Goal: Information Seeking & Learning: Learn about a topic

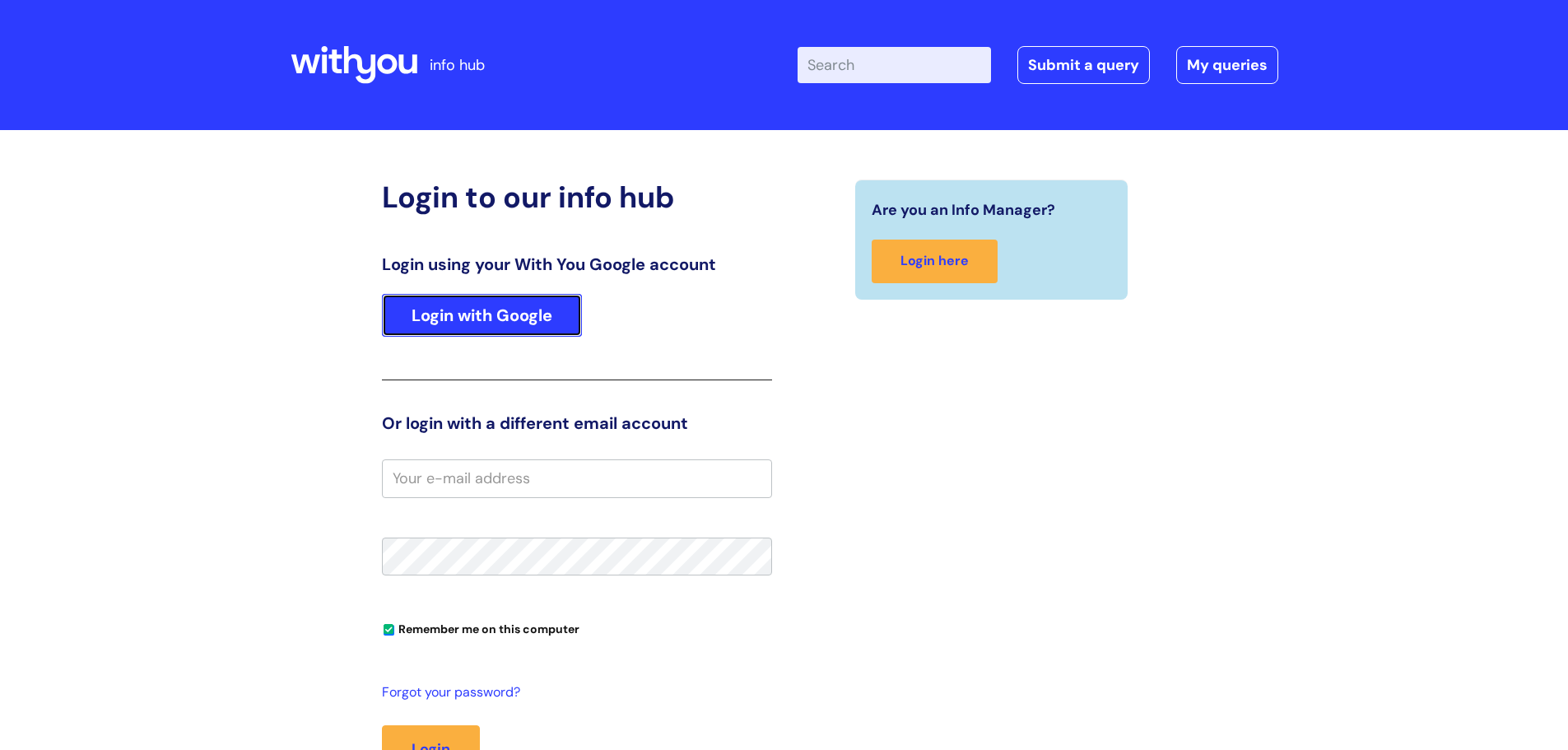
click at [462, 316] on link "Login with Google" at bounding box center [482, 315] width 200 height 43
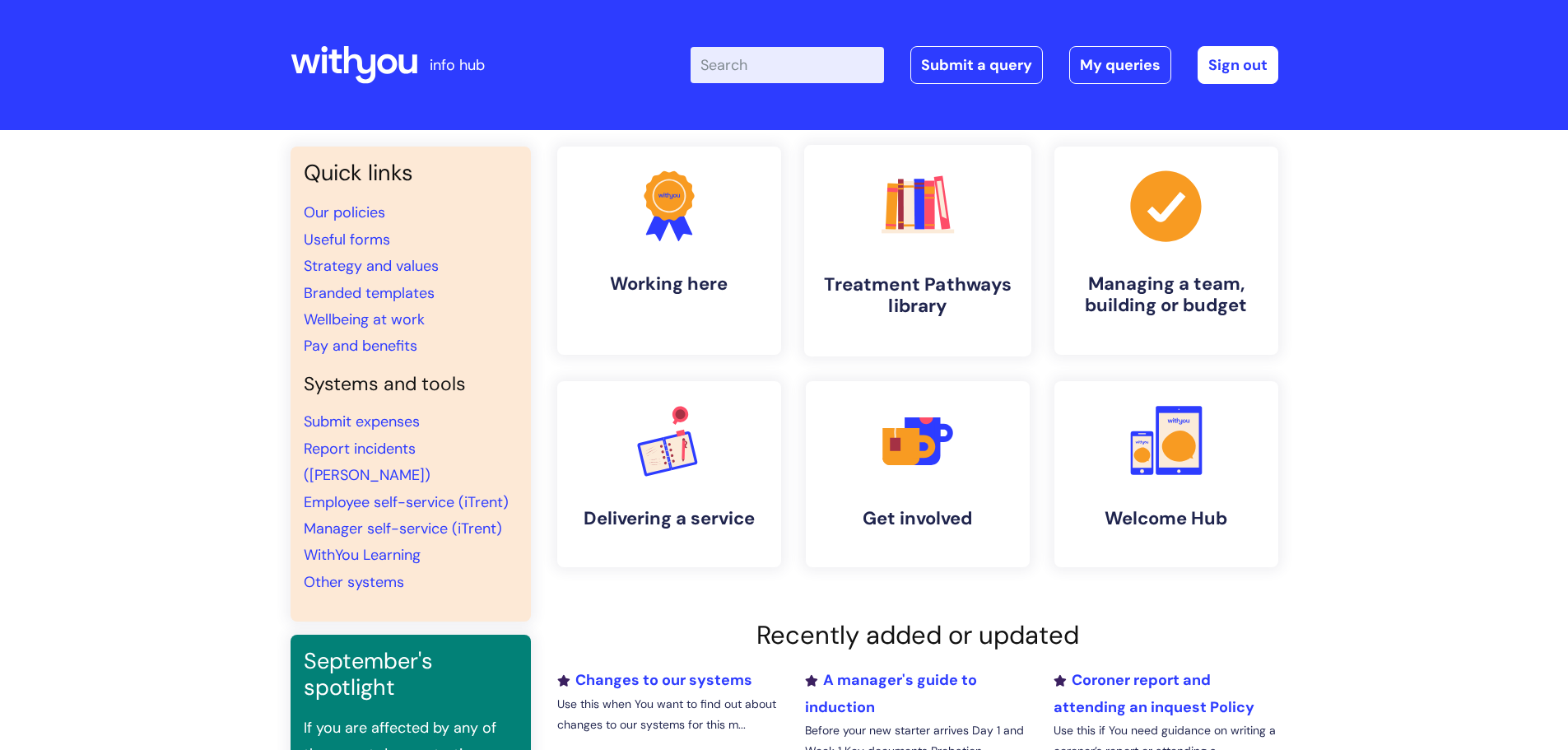
click at [953, 291] on h4 "Treatment Pathways library" at bounding box center [917, 296] width 201 height 45
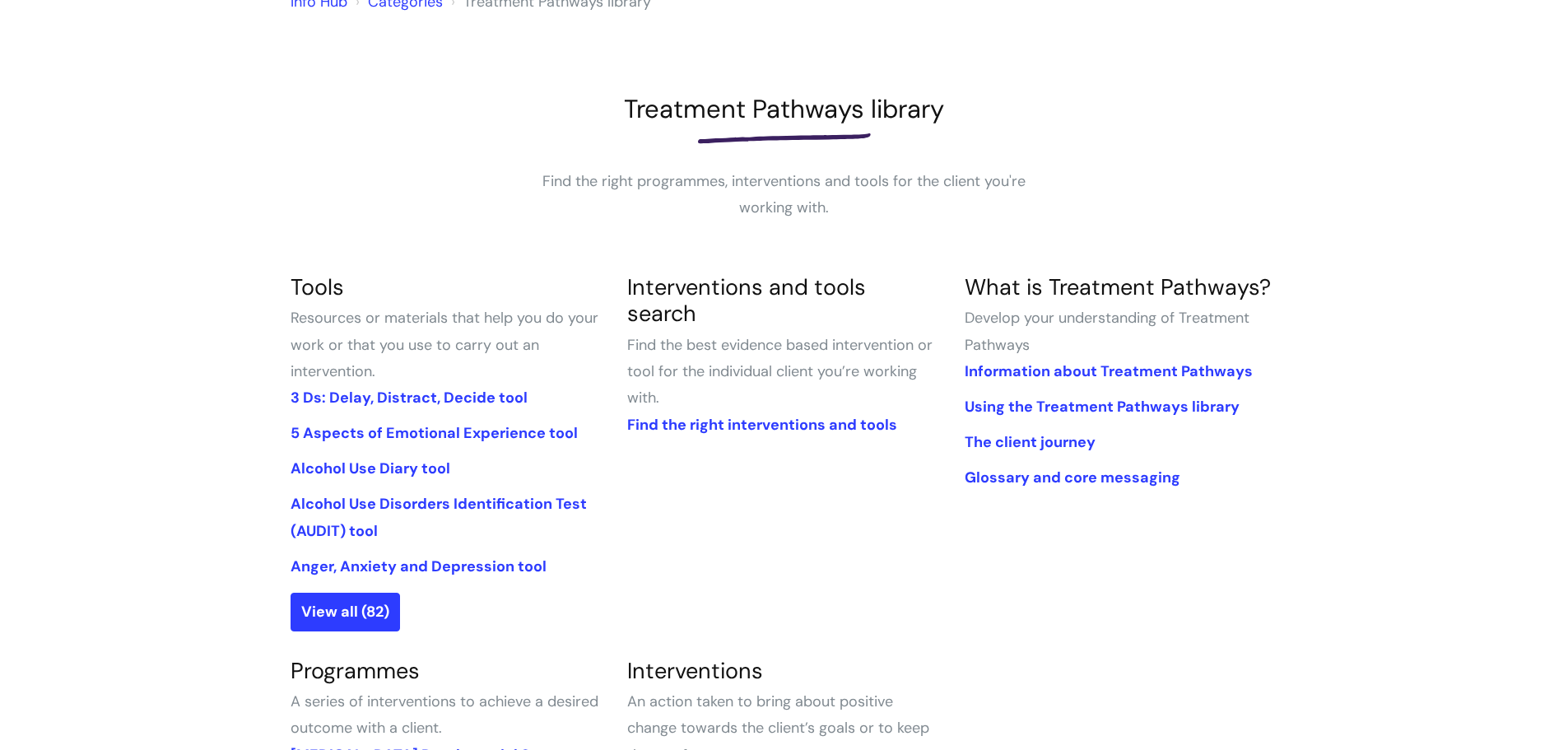
scroll to position [247, 0]
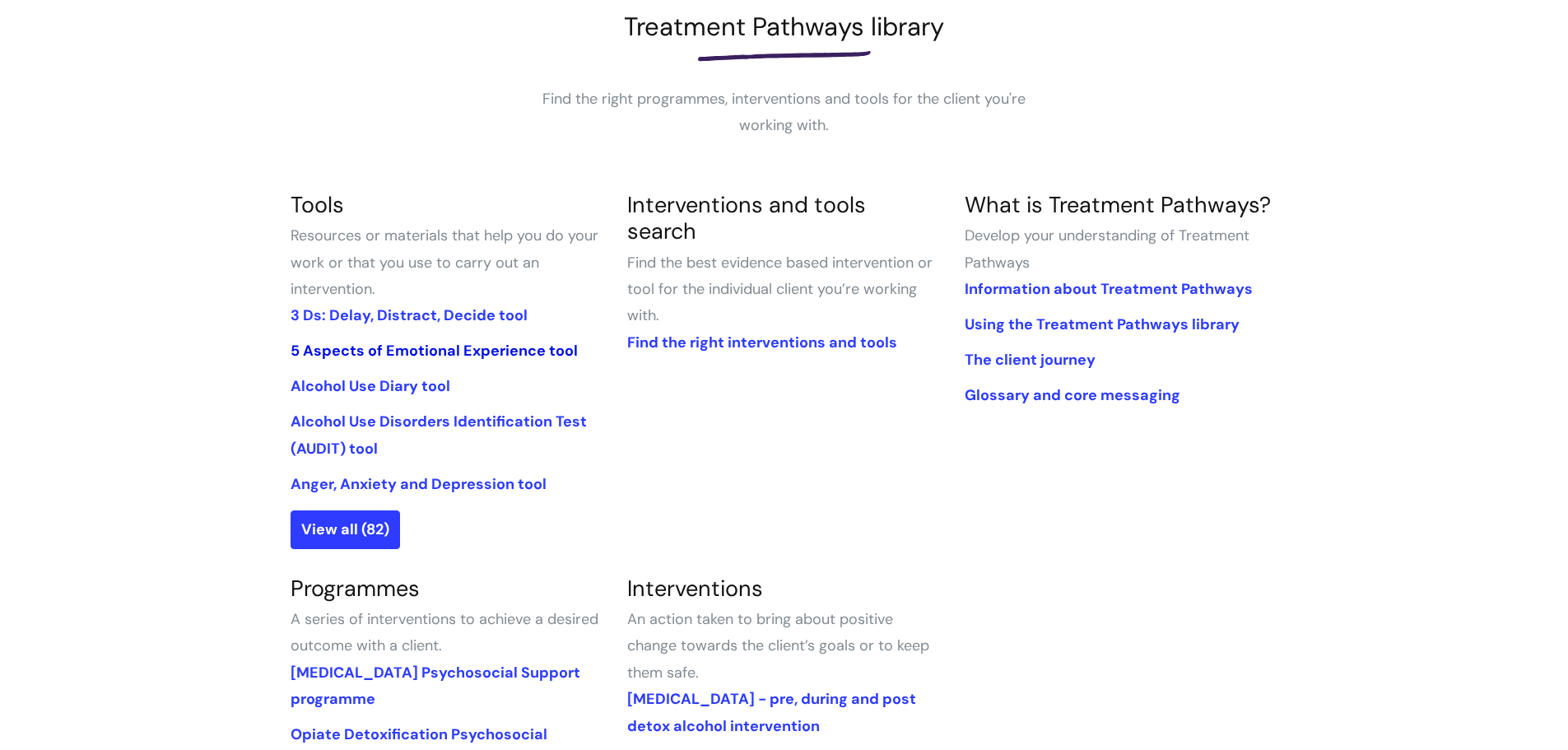
click at [504, 355] on link "5 Aspects of Emotional Experience tool" at bounding box center [434, 350] width 287 height 20
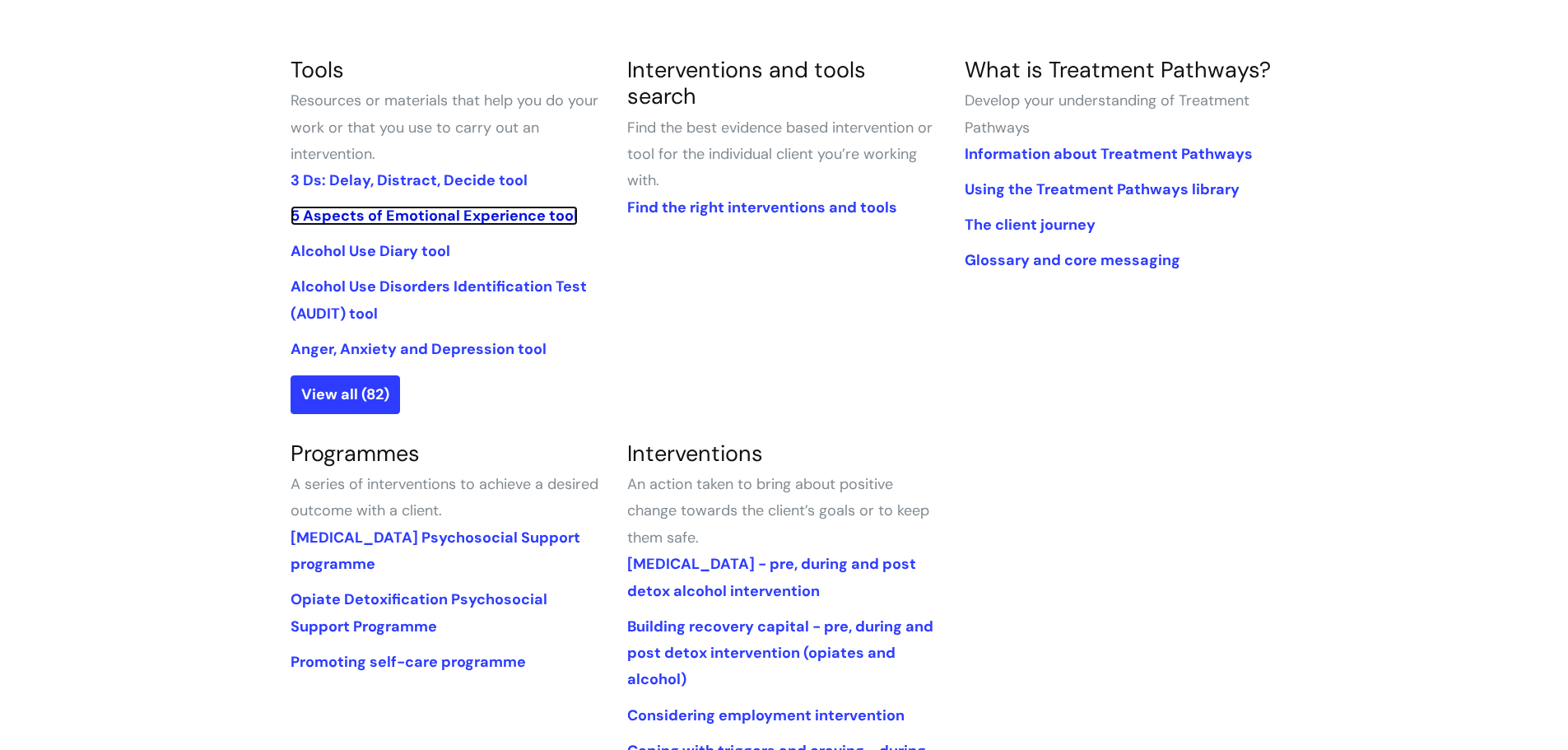
scroll to position [411, 0]
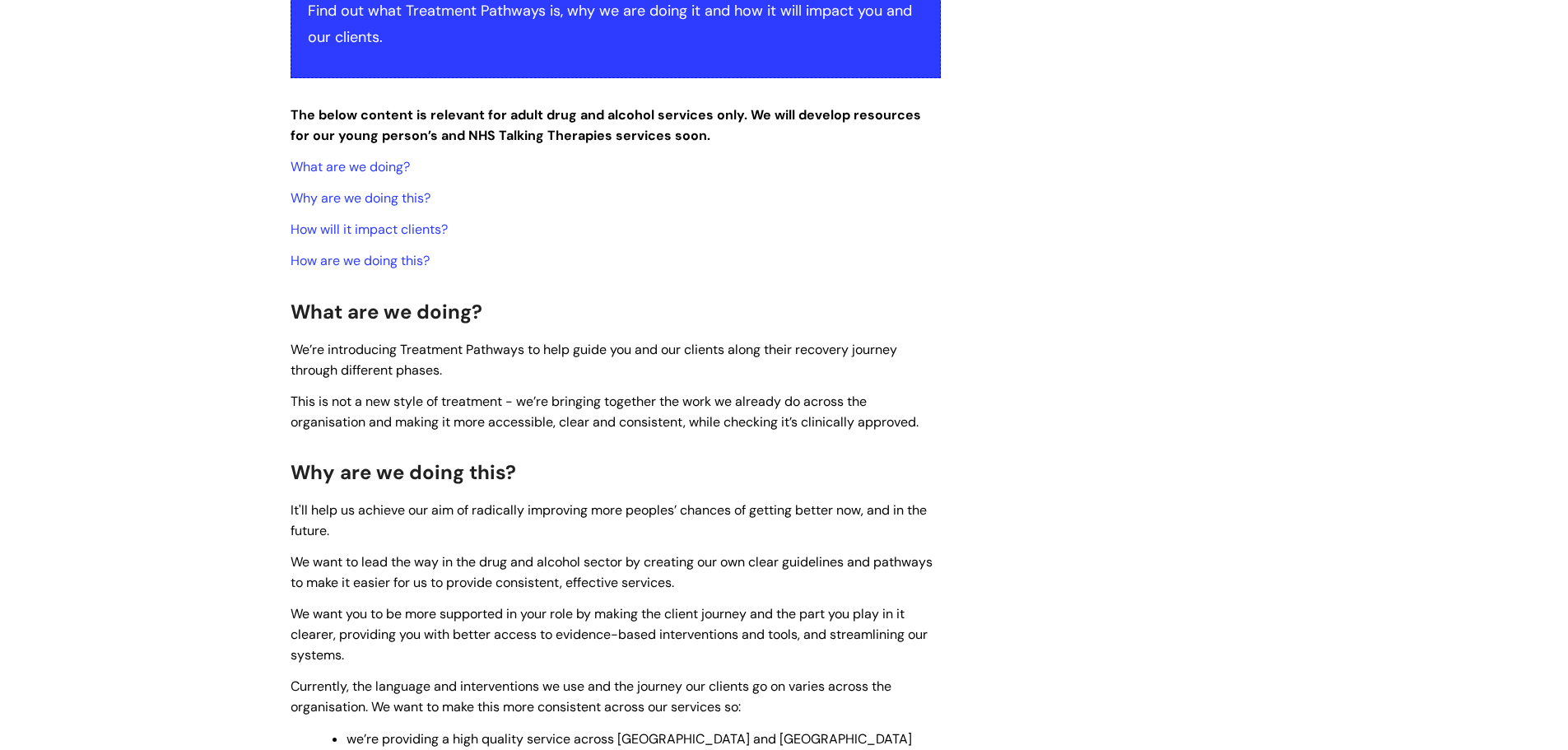
scroll to position [493, 0]
